Goal: Information Seeking & Learning: Learn about a topic

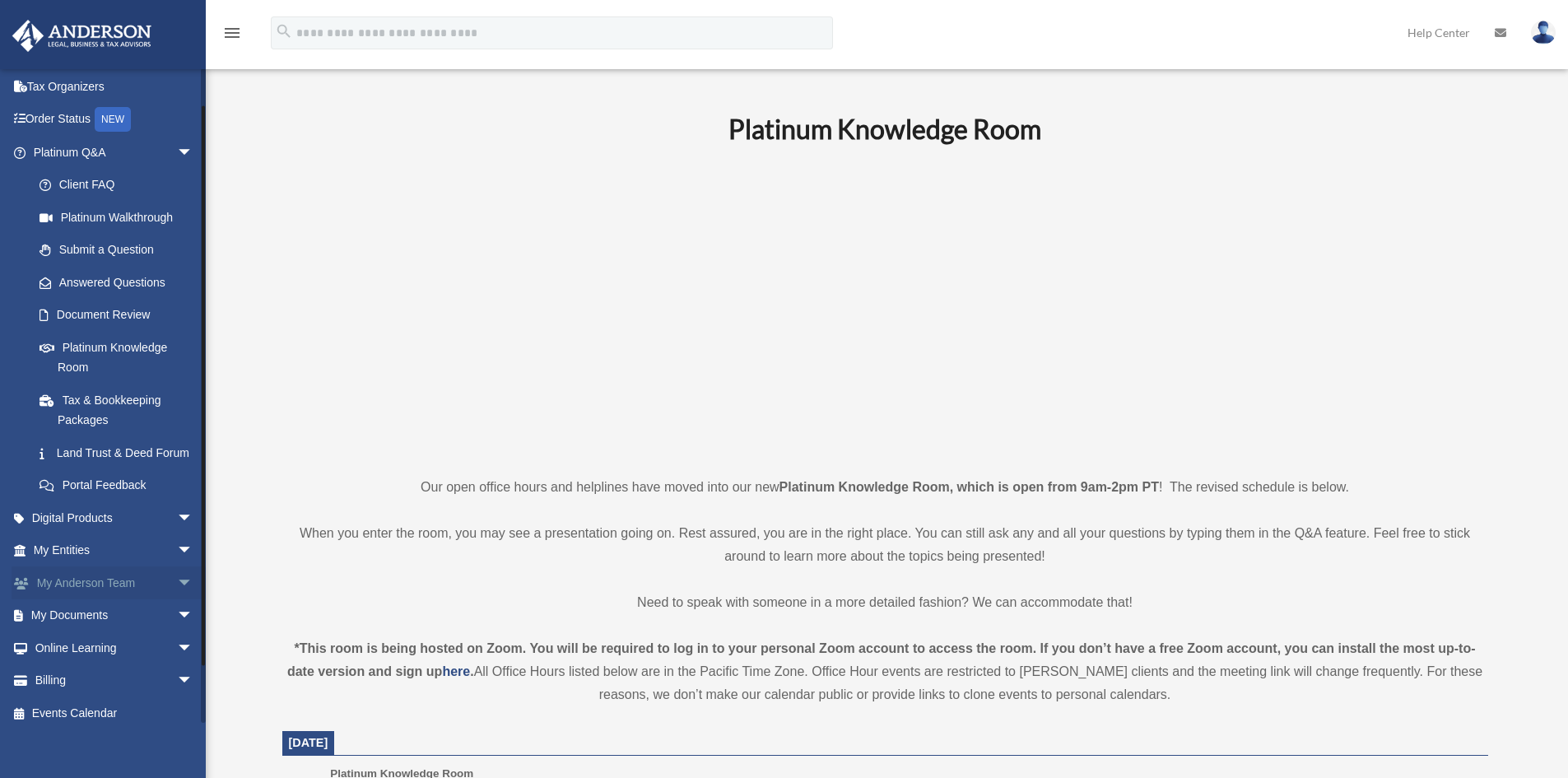
scroll to position [98, 0]
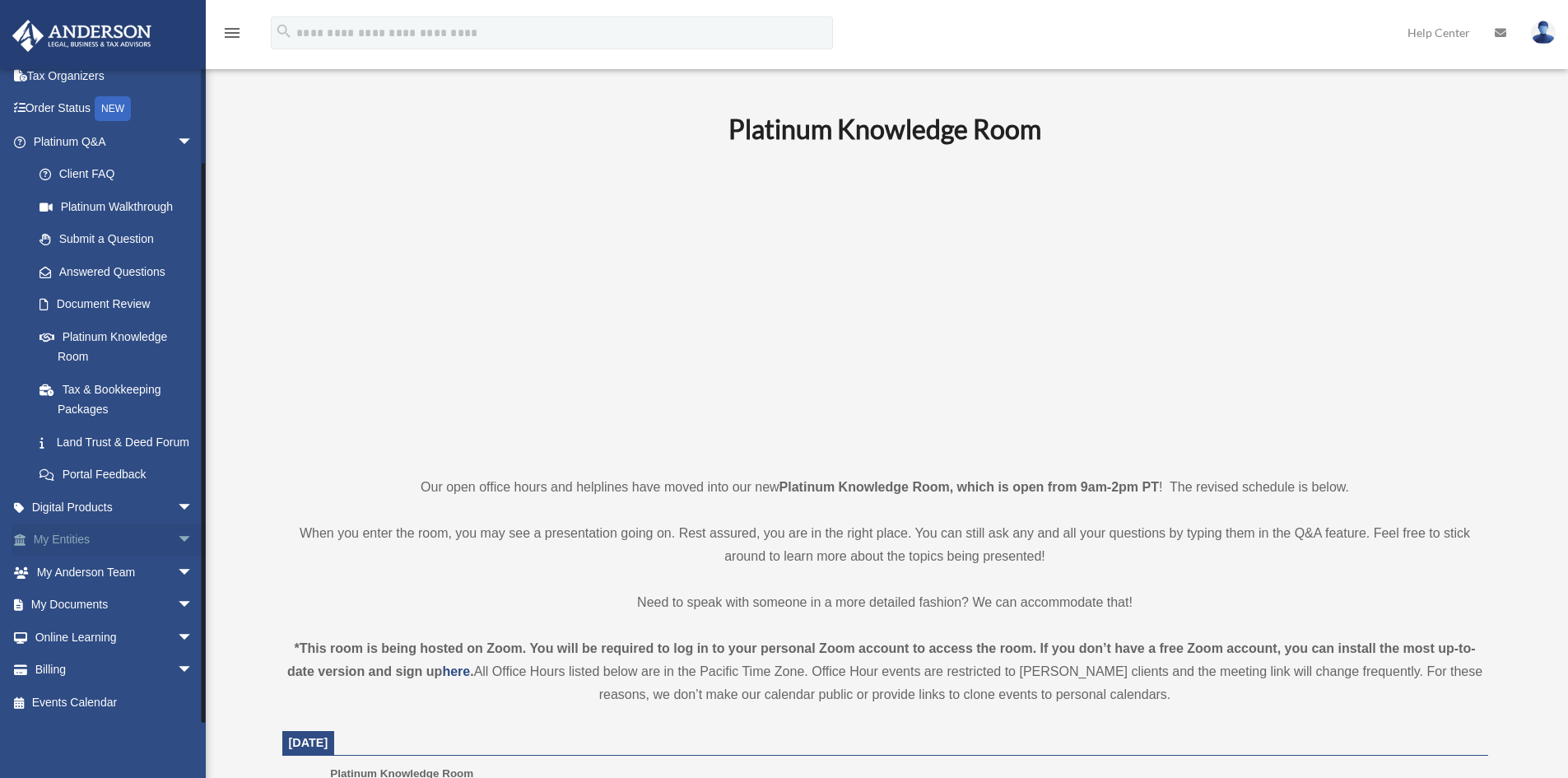
click at [177, 541] on span "arrow_drop_down" at bounding box center [193, 540] width 33 height 34
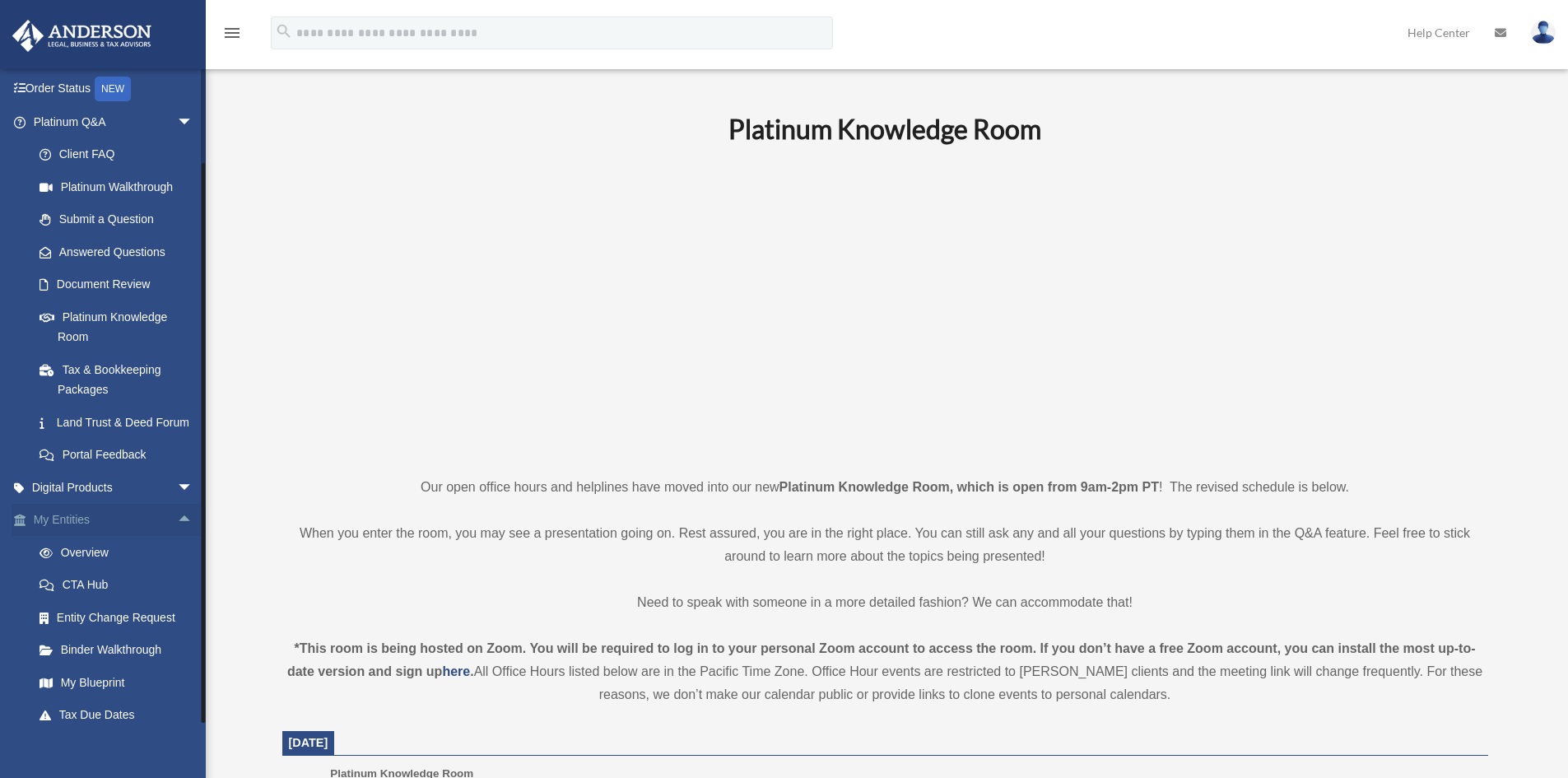
click at [76, 537] on link "My Entities arrow_drop_up" at bounding box center [115, 520] width 207 height 33
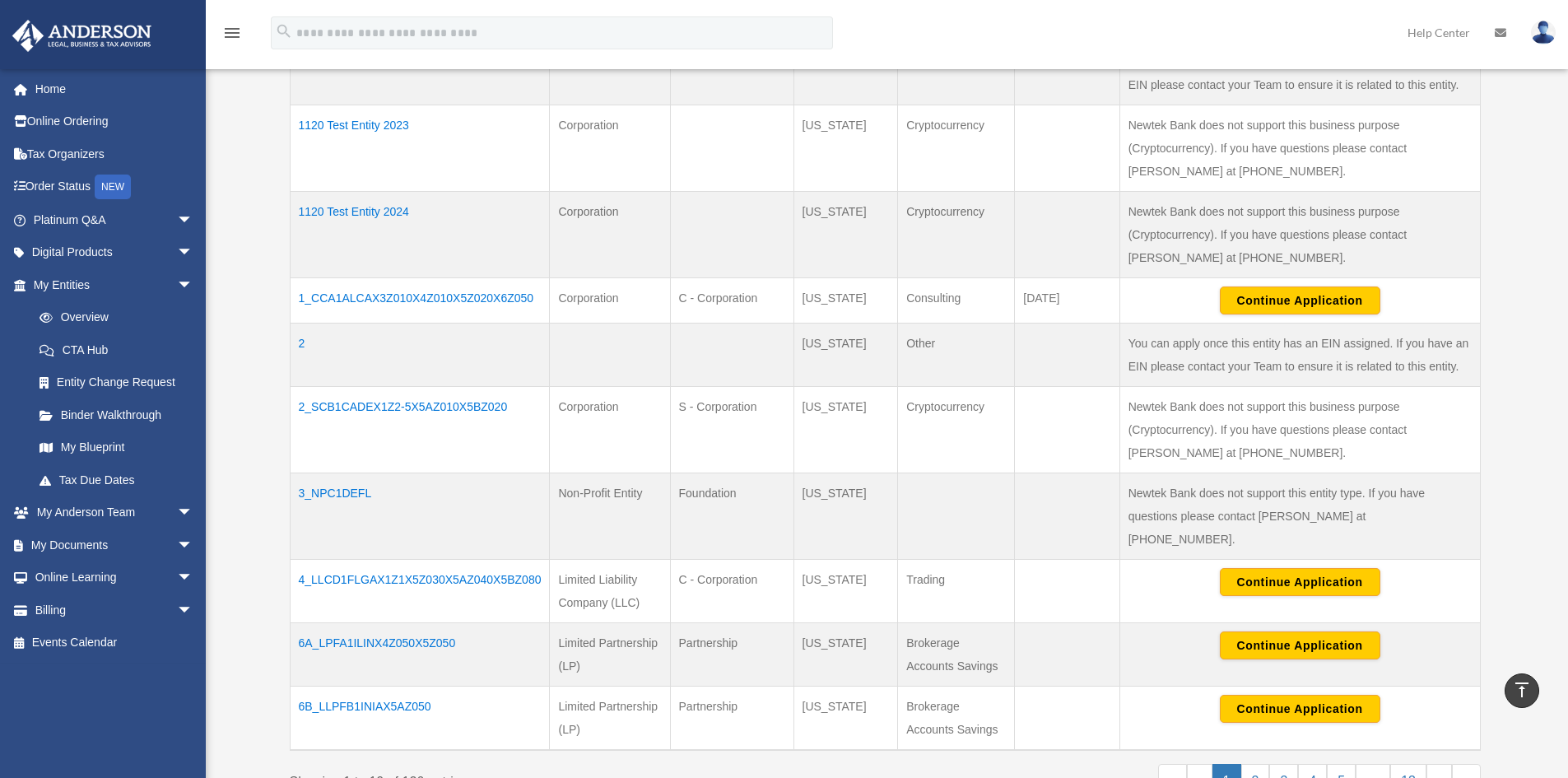
scroll to position [658, 0]
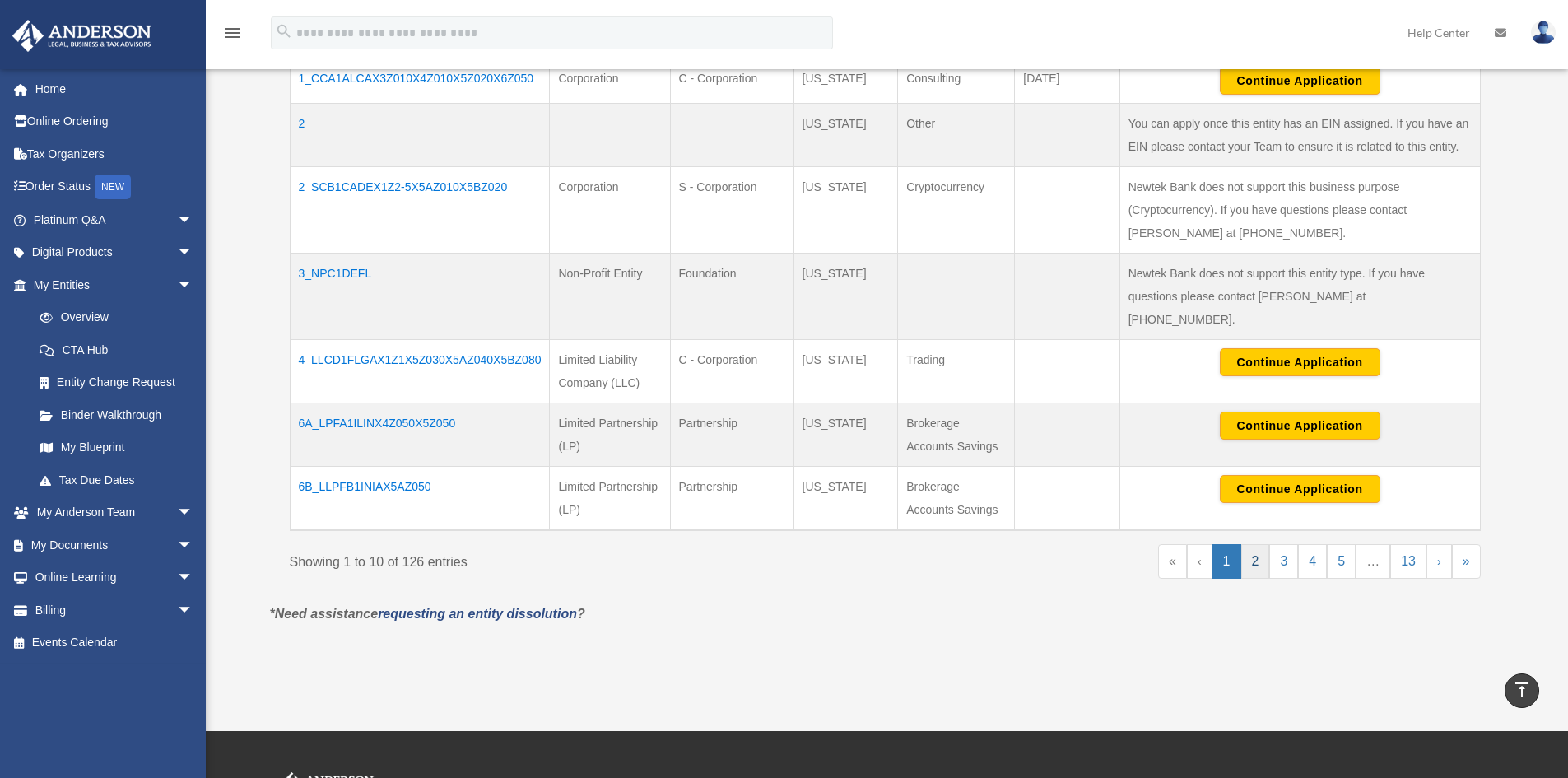
click at [1249, 544] on link "2" at bounding box center [1256, 561] width 29 height 35
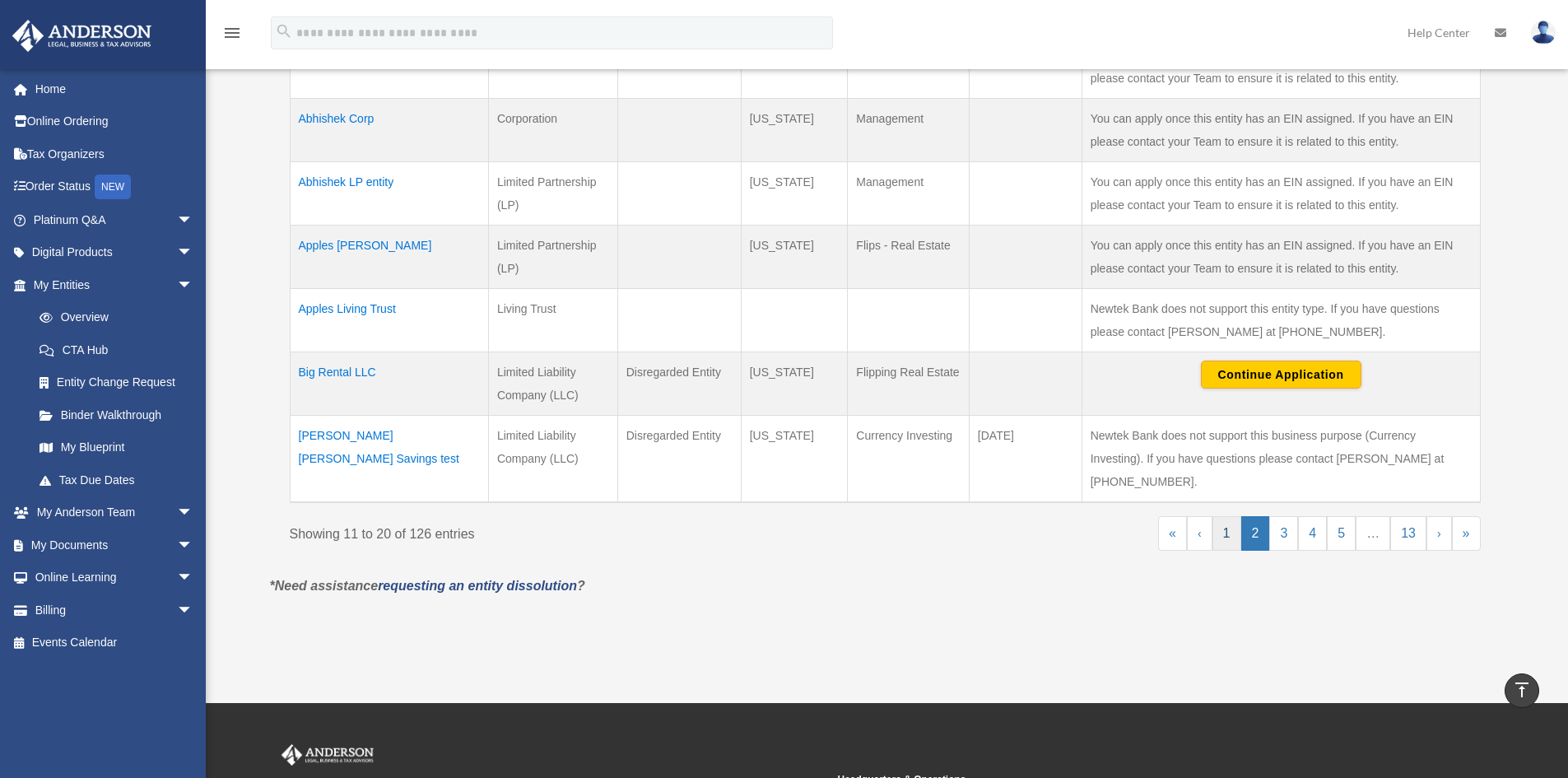
click at [1234, 516] on link "1" at bounding box center [1227, 533] width 29 height 35
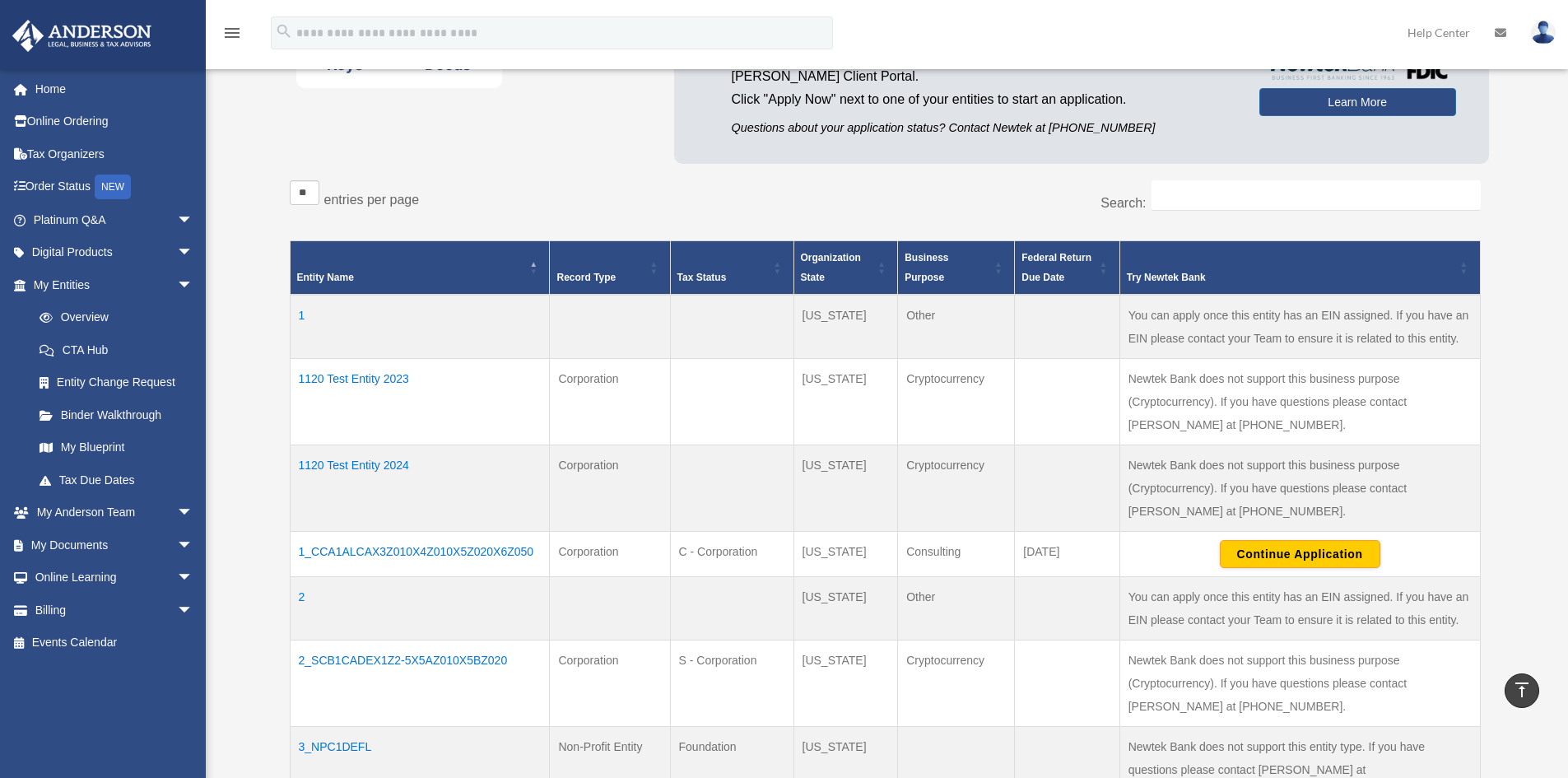
scroll to position [165, 0]
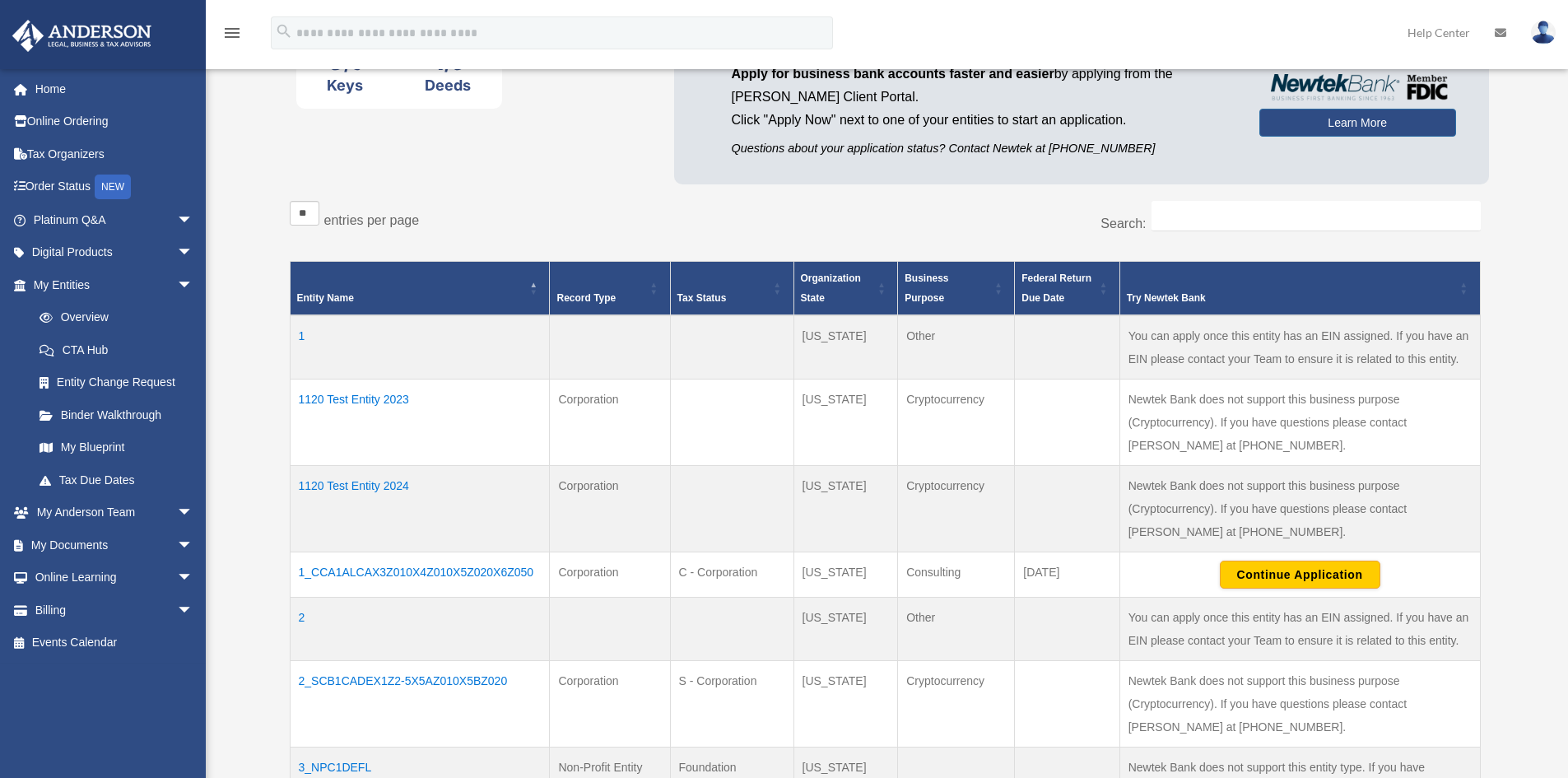
click at [254, 356] on div "Overview date_range Published on Last updated [DATE] [DATE] by [PERSON_NAME] Ad…" at bounding box center [887, 540] width 1268 height 1244
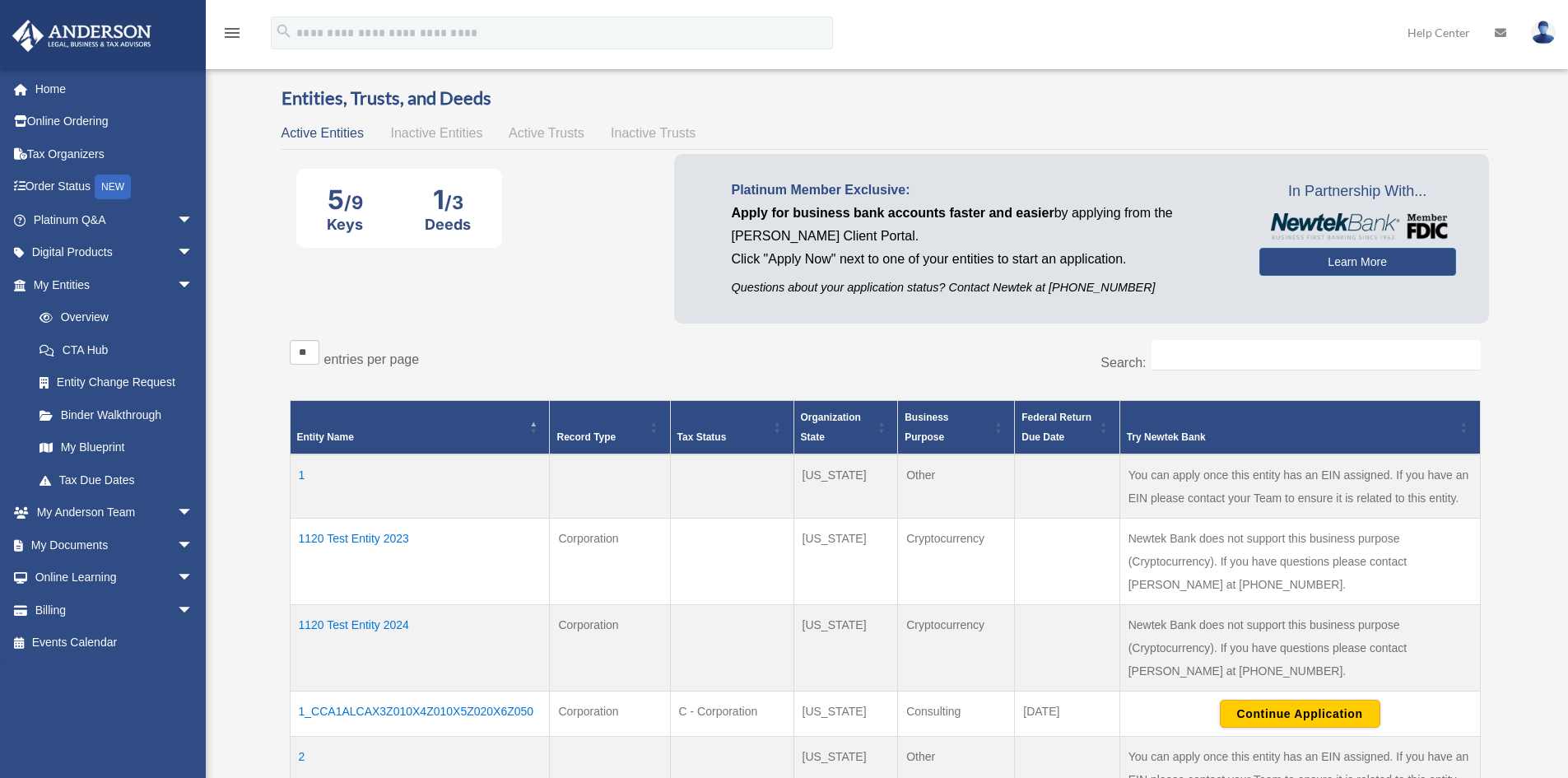
scroll to position [0, 0]
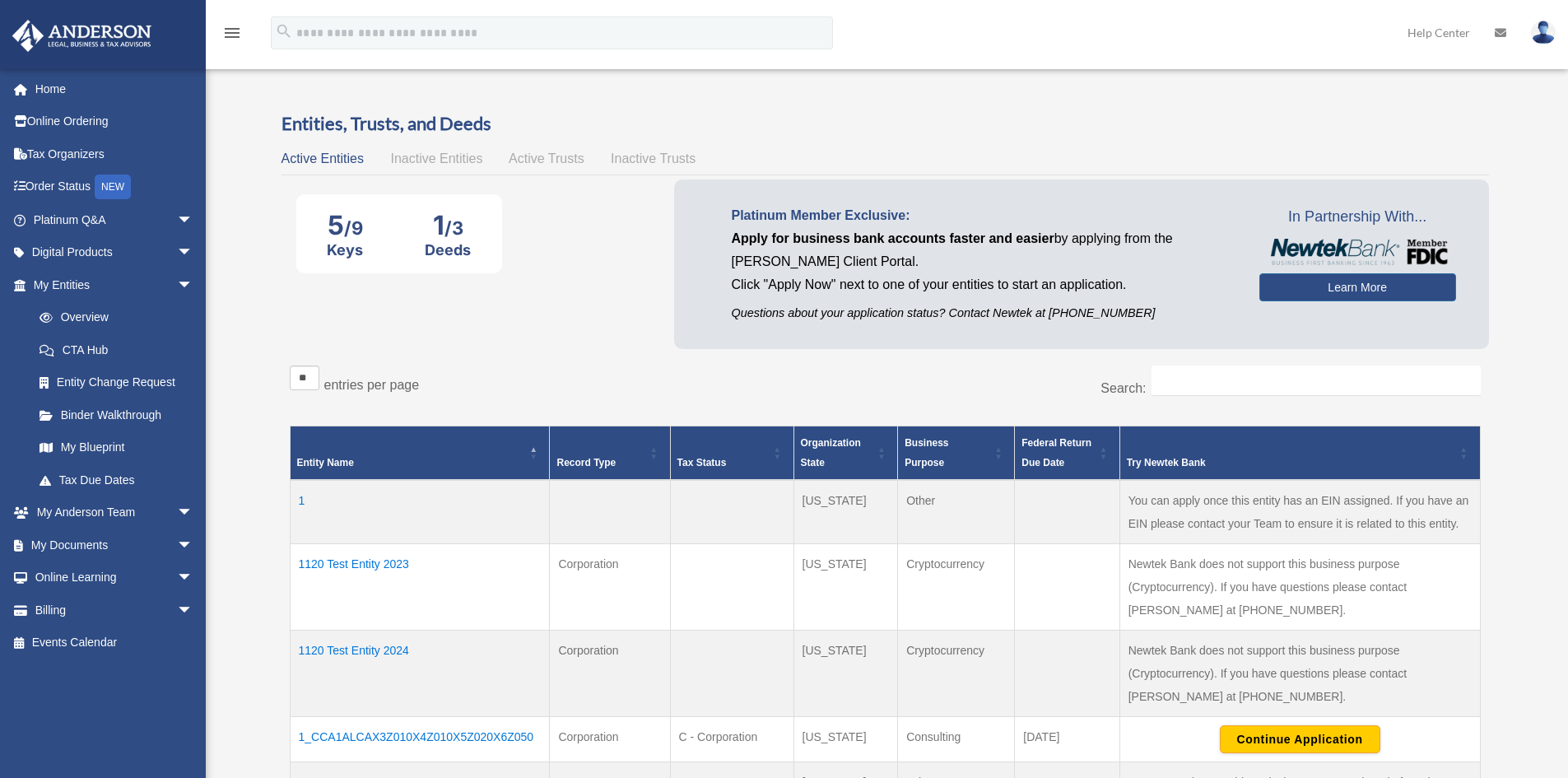
click at [244, 417] on div "Overview [PERSON_NAME][EMAIL_ADDRESS][DOMAIN_NAME] Sign Out [PERSON_NAME][EMAIL…" at bounding box center [784, 694] width 1568 height 1264
click at [566, 354] on div "5 /9 Keys 1 /3 Deeds Platinum Member Exclusive: Apply for business bank account…" at bounding box center [885, 268] width 1208 height 177
drag, startPoint x: 528, startPoint y: 387, endPoint x: 252, endPoint y: 90, distance: 405.4
click at [252, 90] on div "Overview [PERSON_NAME][EMAIL_ADDRESS][DOMAIN_NAME] Sign Out [PERSON_NAME][EMAIL…" at bounding box center [784, 694] width 1568 height 1264
click at [254, 94] on div "Overview date_range Published on Last updated [DATE] [DATE] by [PERSON_NAME] Ad…" at bounding box center [887, 704] width 1268 height 1244
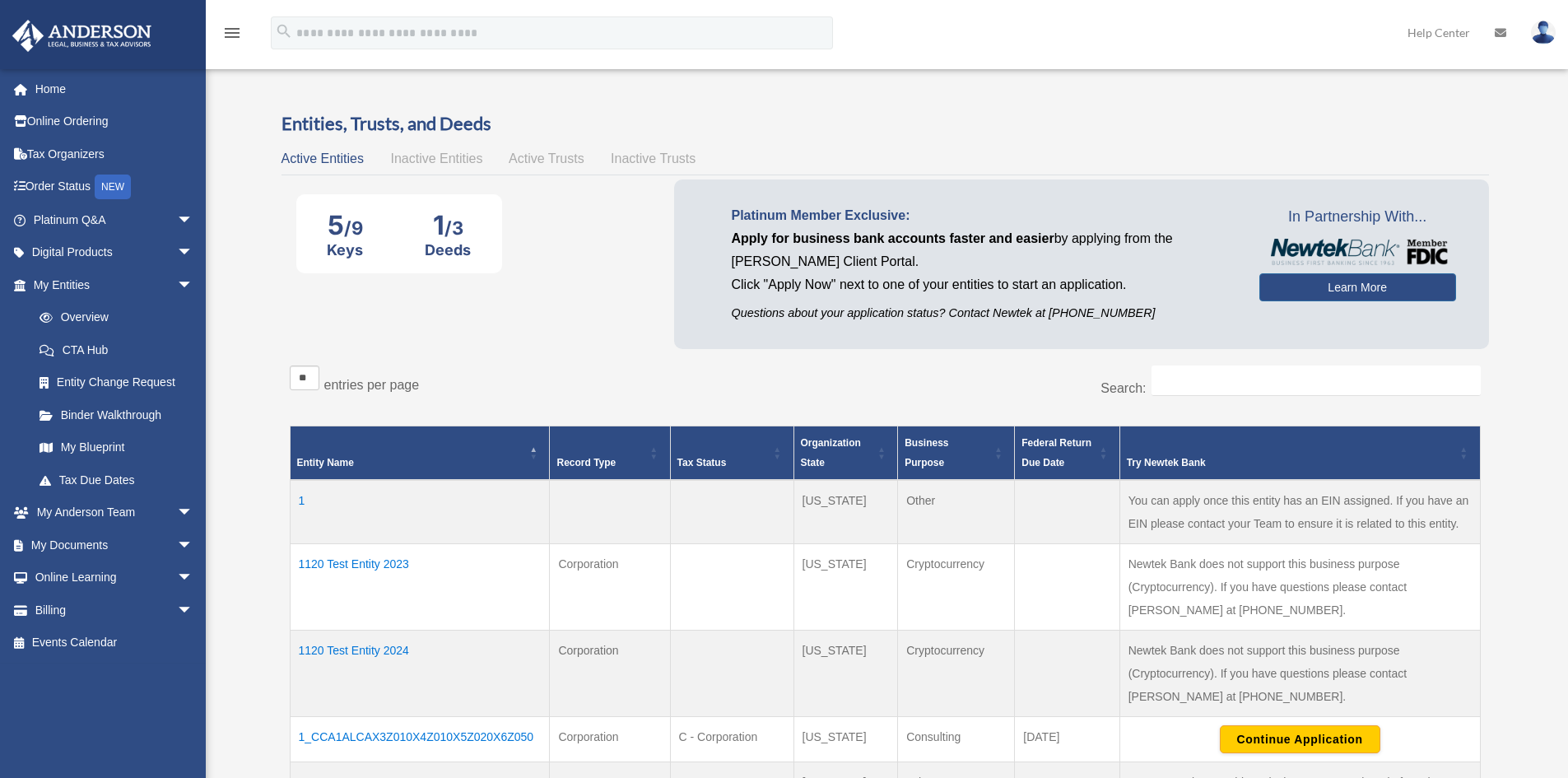
click at [637, 166] on div "Active Entities Inactive Entities Active Trusts Inactive Trusts" at bounding box center [885, 158] width 1208 height 23
